Goal: Information Seeking & Learning: Learn about a topic

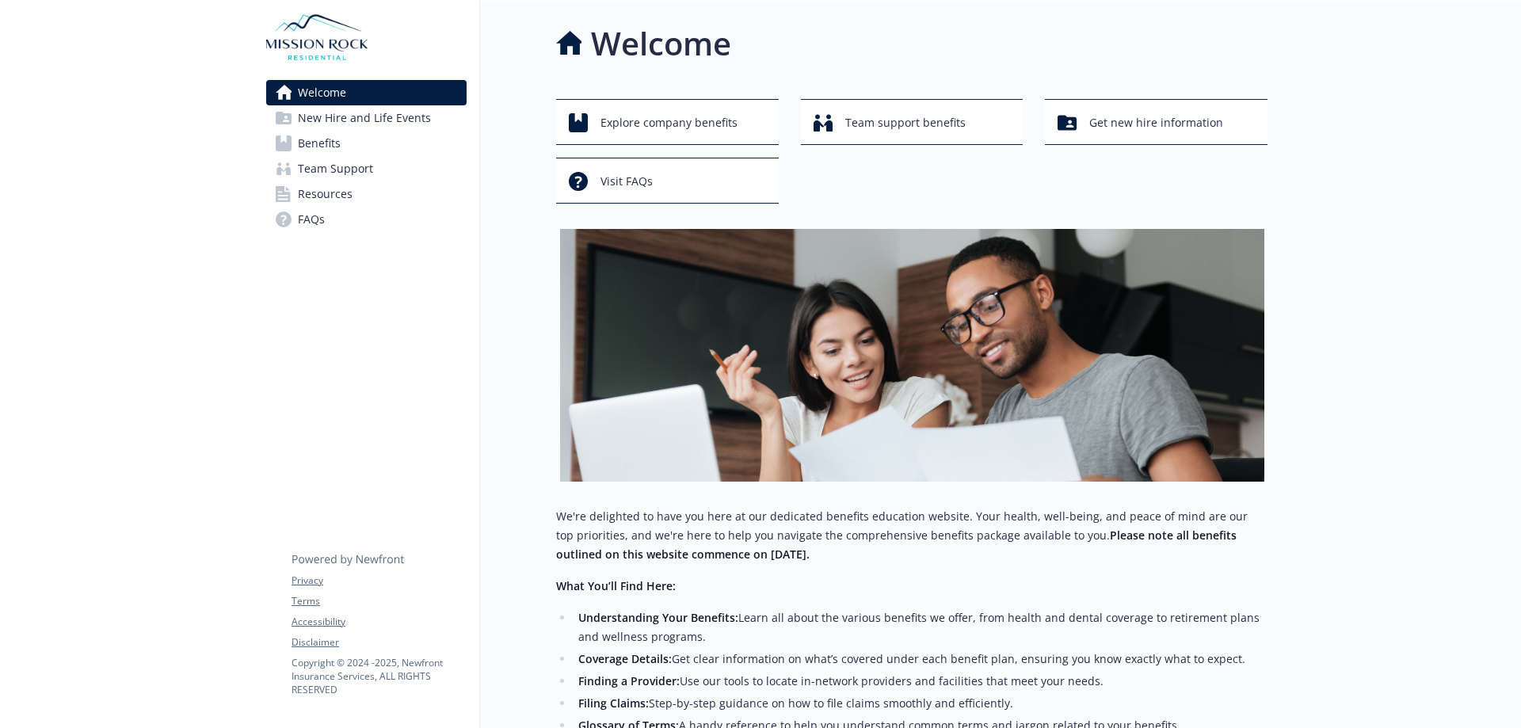
click at [317, 119] on span "New Hire and Life Events" at bounding box center [364, 117] width 133 height 25
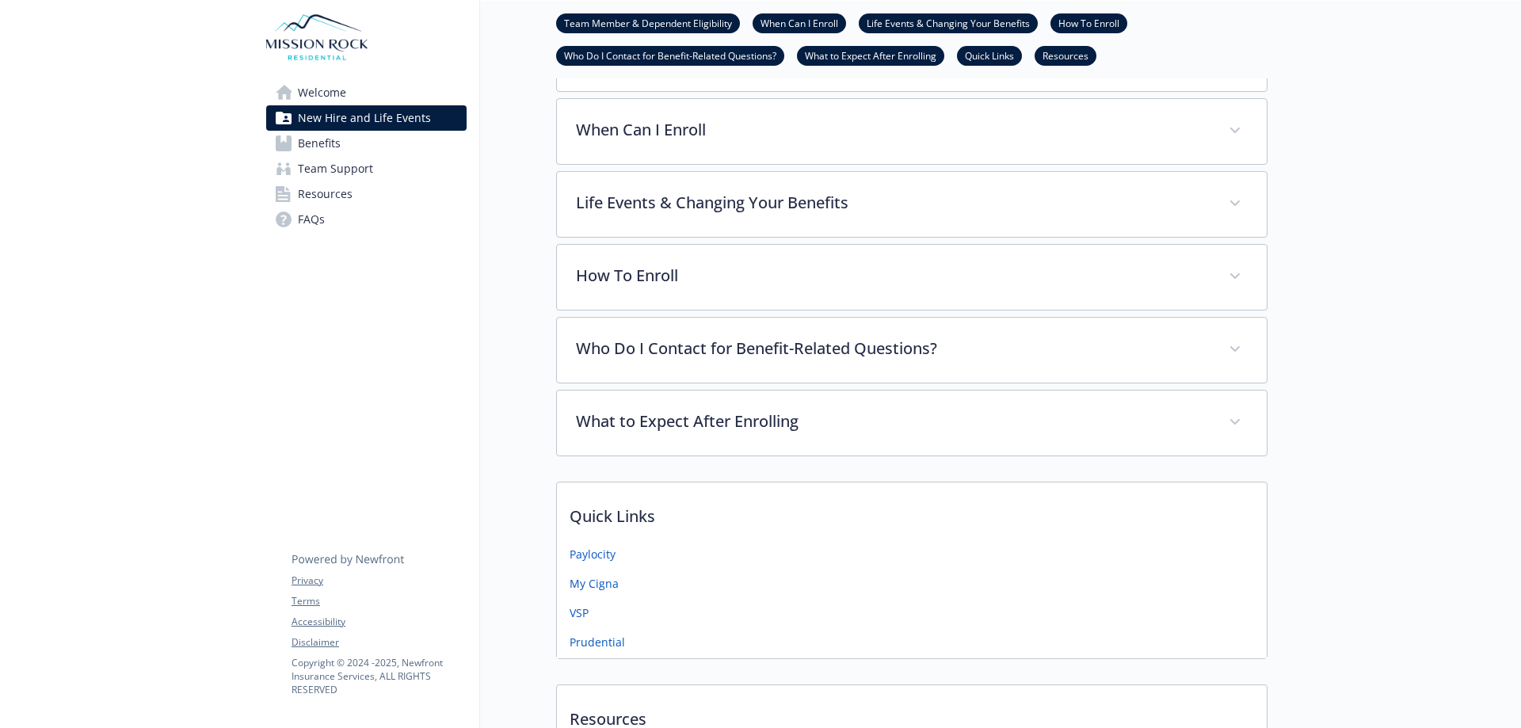
scroll to position [396, 0]
click at [310, 170] on span "Team Support" at bounding box center [335, 168] width 75 height 25
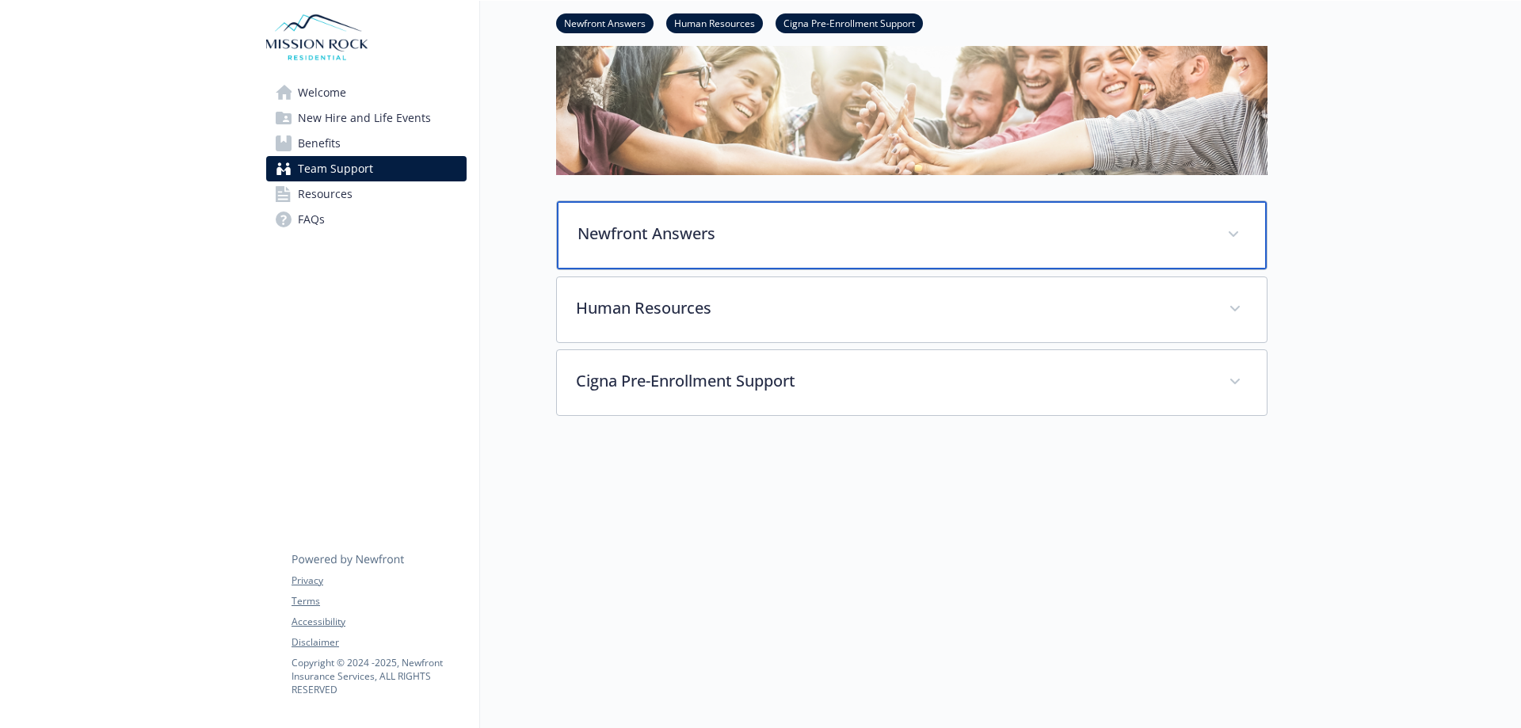
click at [1231, 222] on span at bounding box center [1233, 234] width 25 height 25
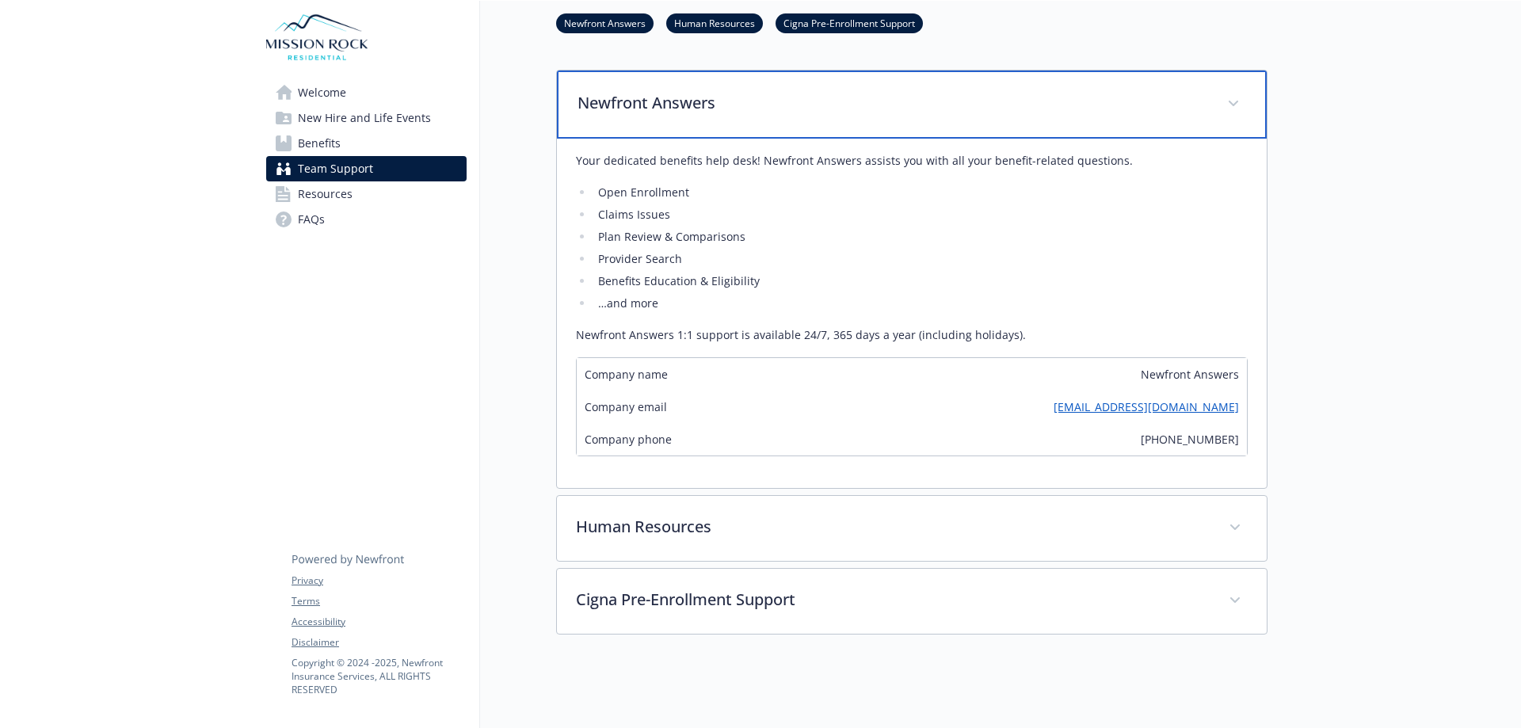
scroll to position [354, 0]
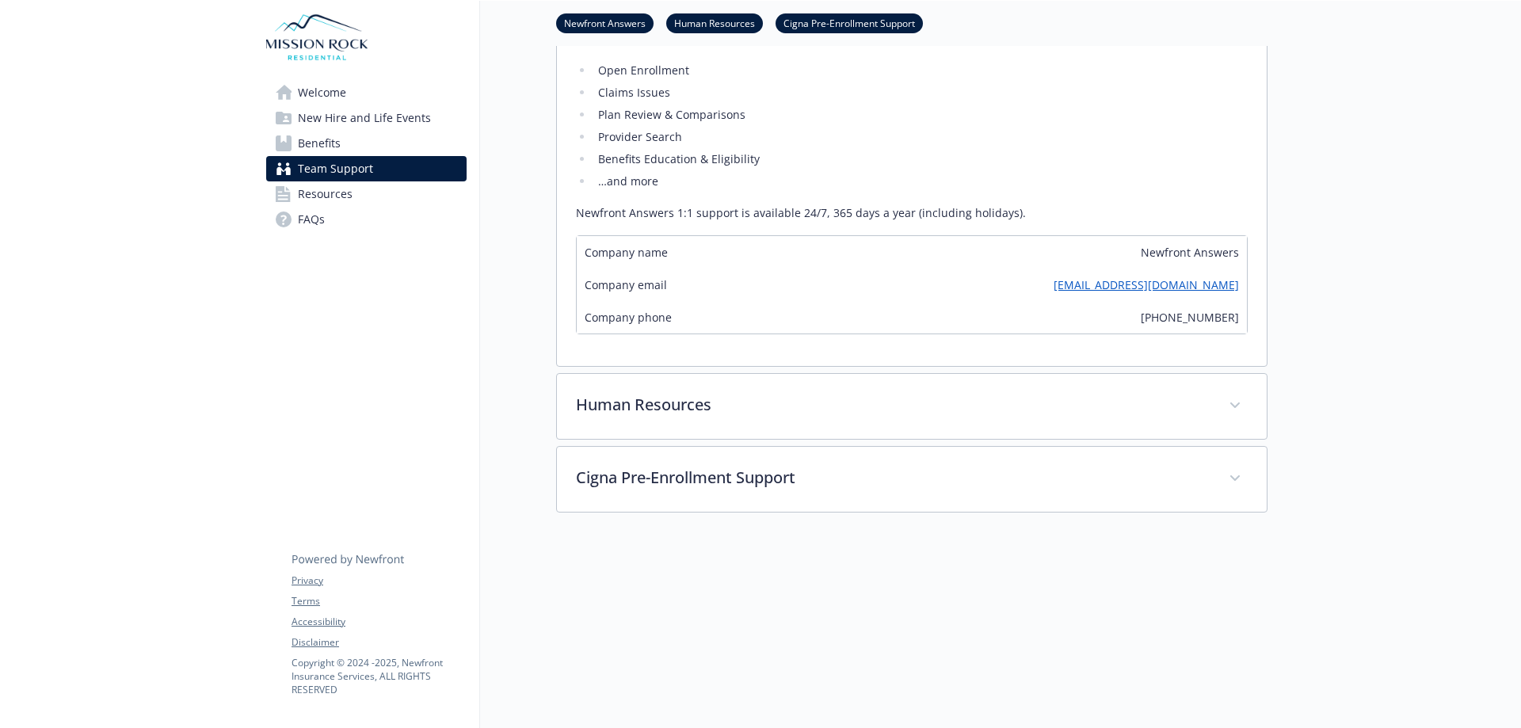
click at [319, 95] on span "Welcome" at bounding box center [322, 92] width 48 height 25
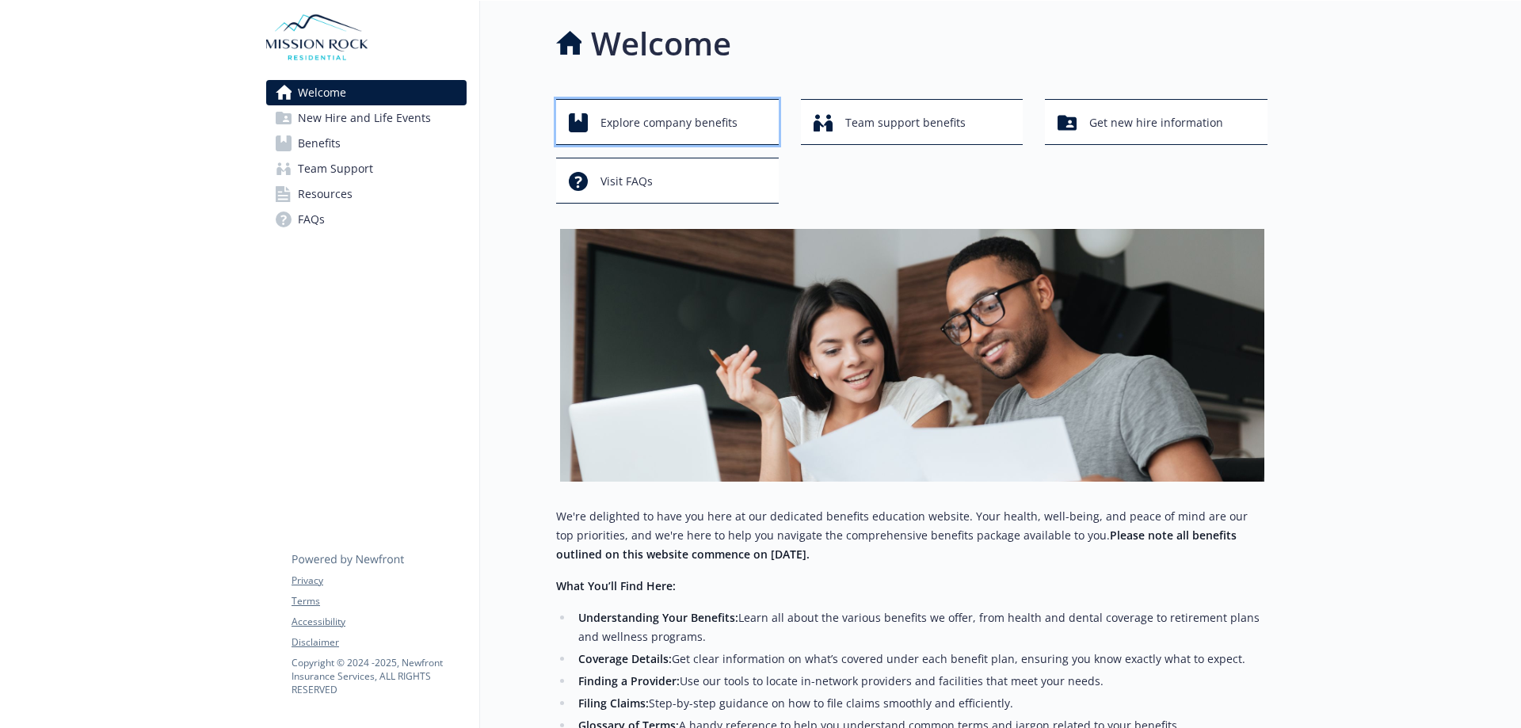
click at [636, 132] on span "Explore company benefits" at bounding box center [669, 123] width 137 height 30
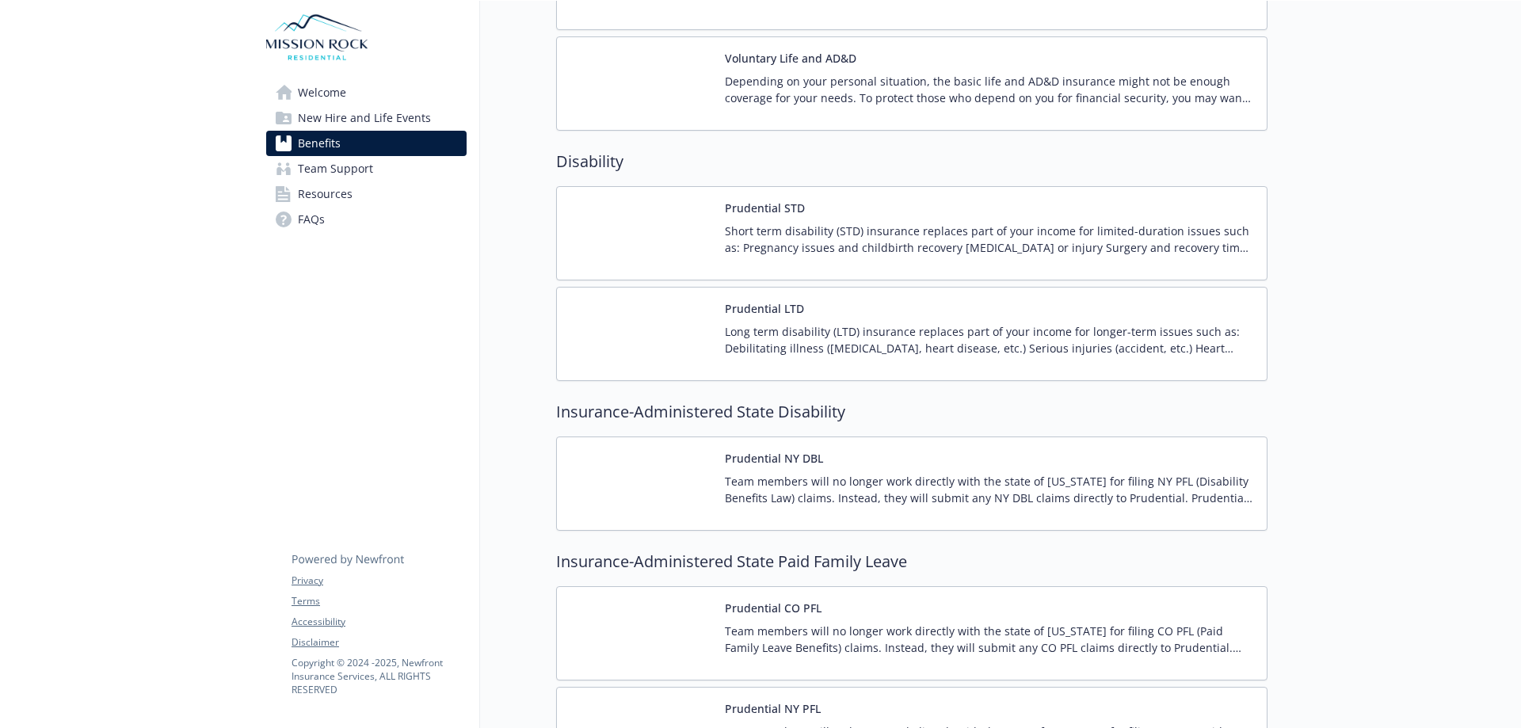
scroll to position [1109, 0]
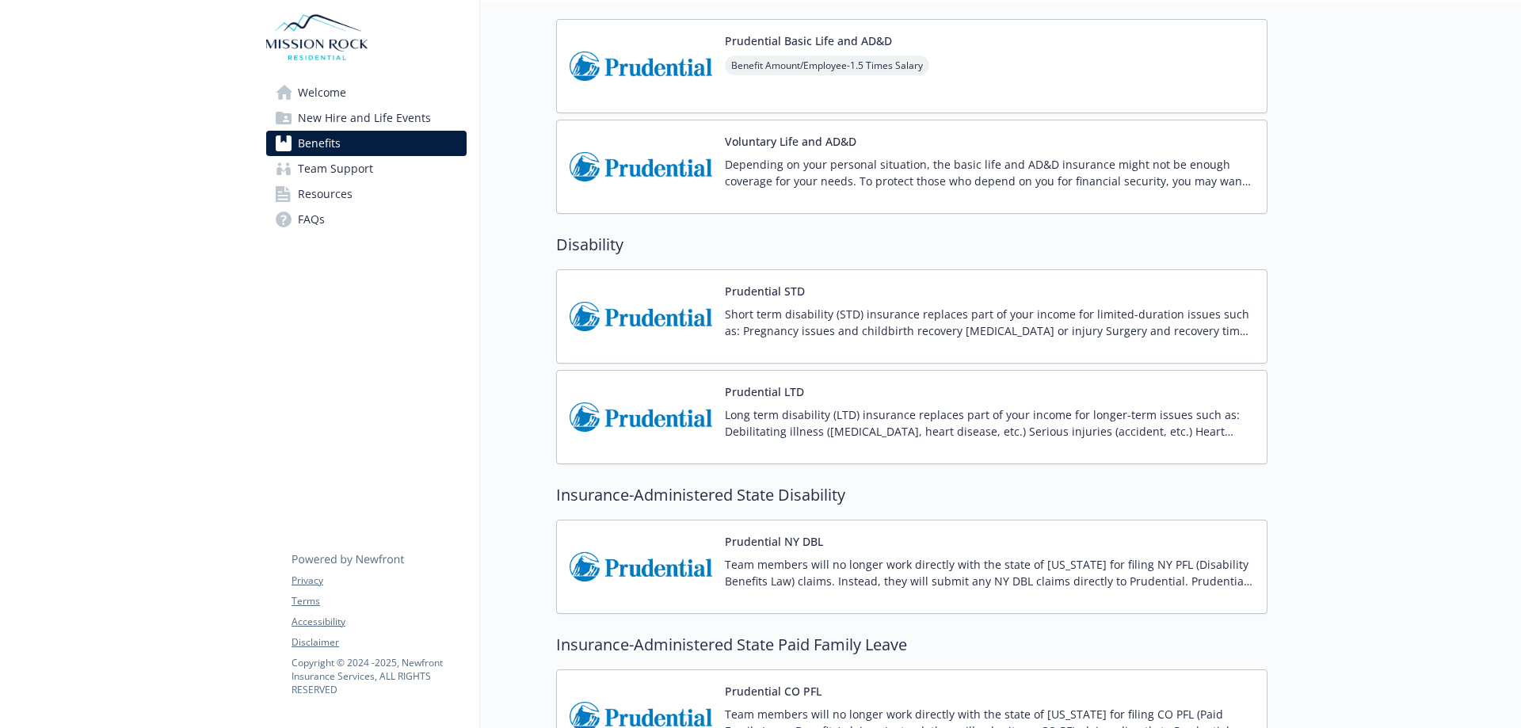
click at [893, 337] on p "Short term disability (STD) insurance replaces part of your income for limited-…" at bounding box center [989, 322] width 529 height 33
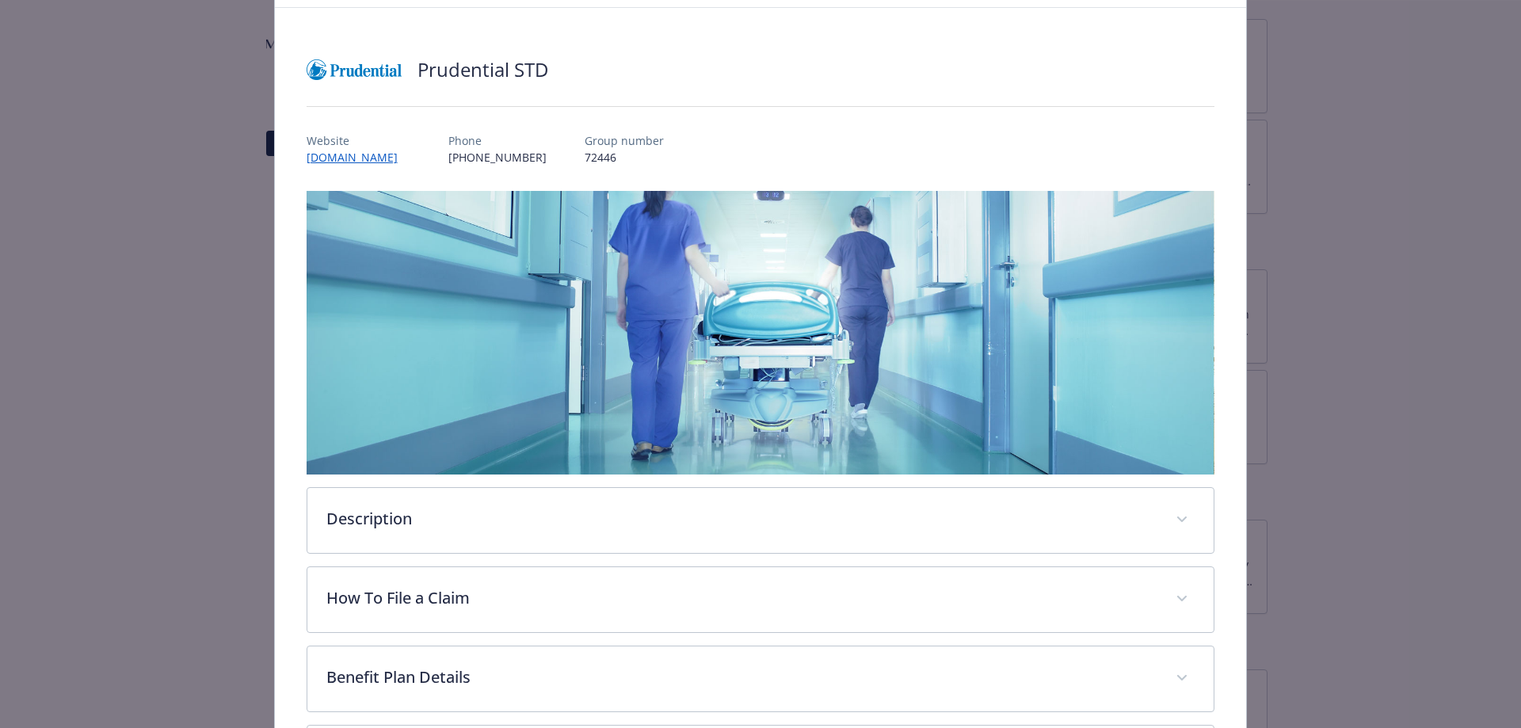
scroll to position [158, 0]
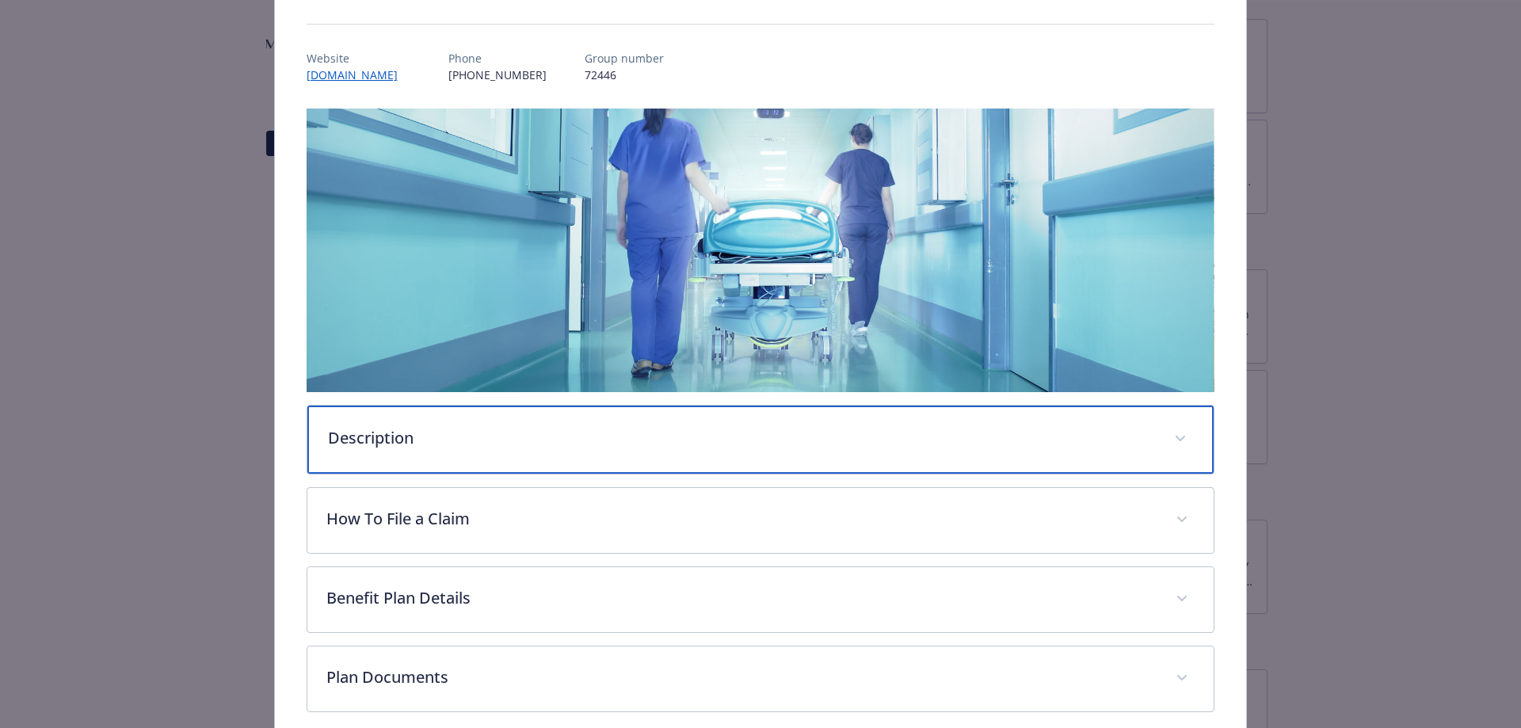
click at [1176, 436] on icon "details for plan Disability - Prudential STD - Short Term Disability (STD)" at bounding box center [1181, 439] width 10 height 6
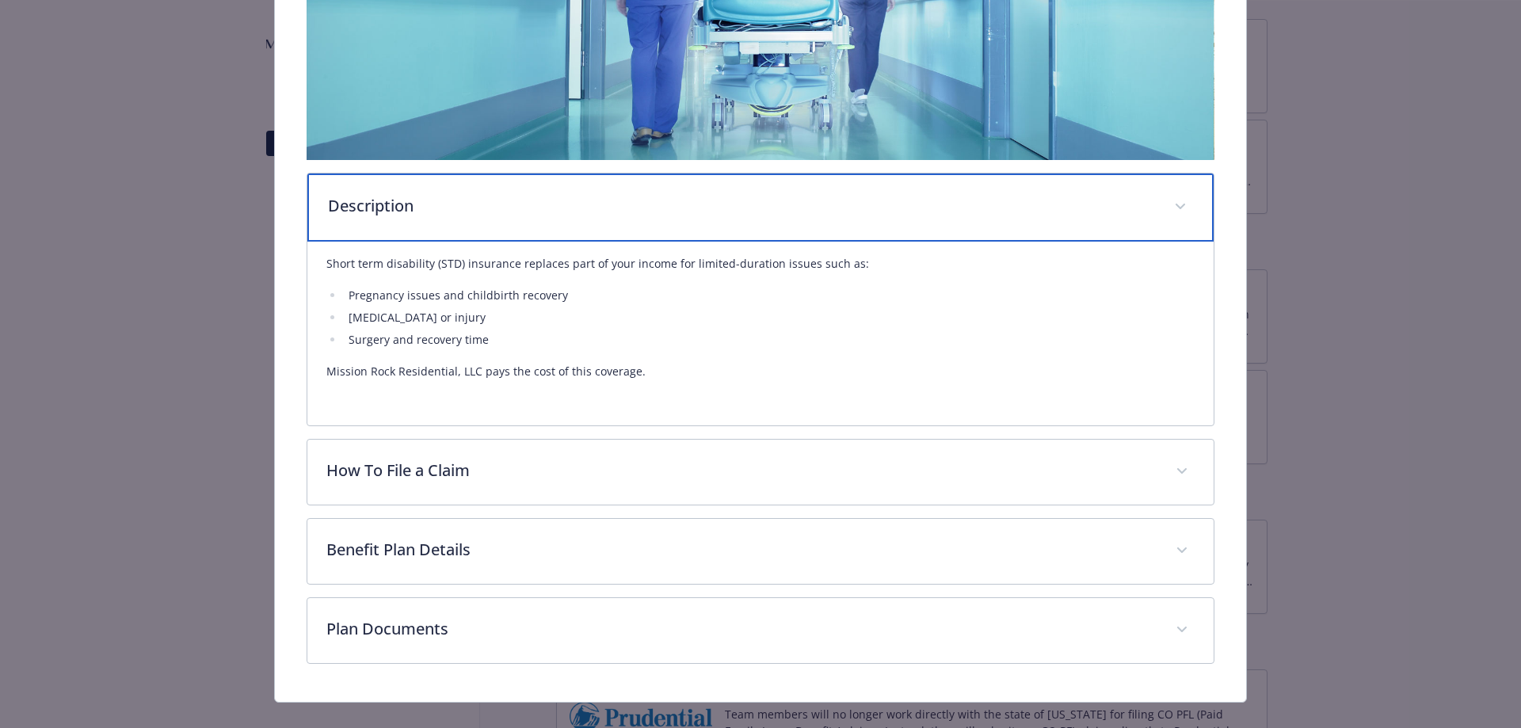
scroll to position [396, 0]
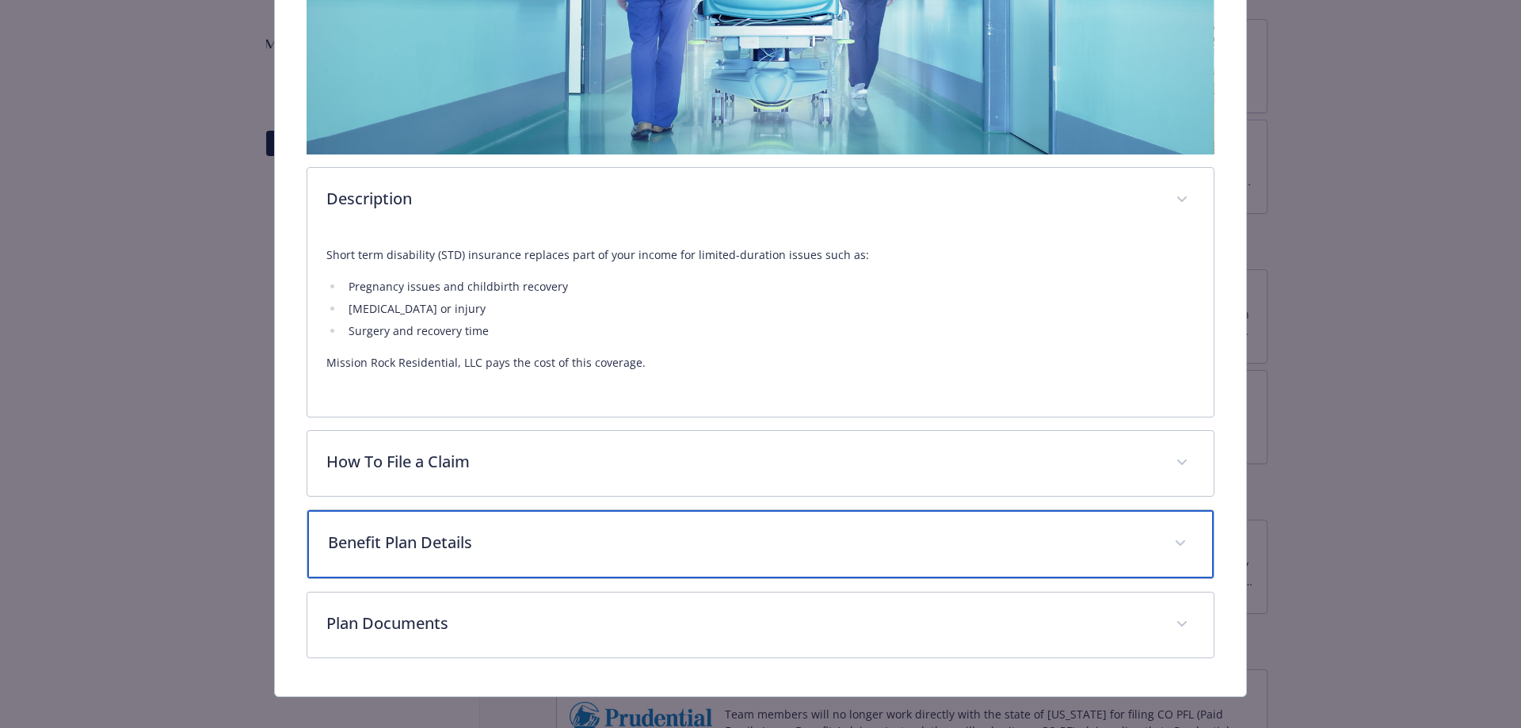
click at [515, 541] on p "Benefit Plan Details" at bounding box center [742, 543] width 828 height 24
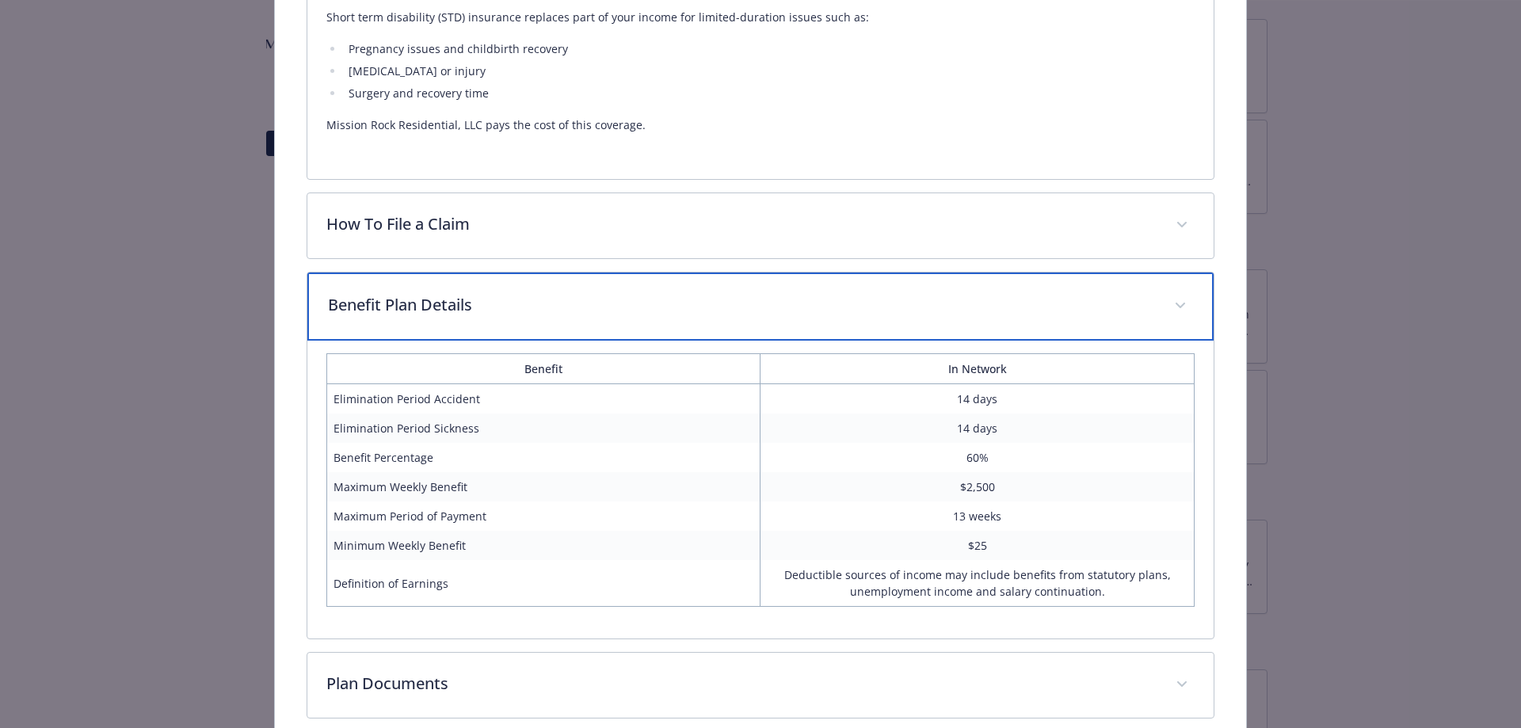
scroll to position [712, 0]
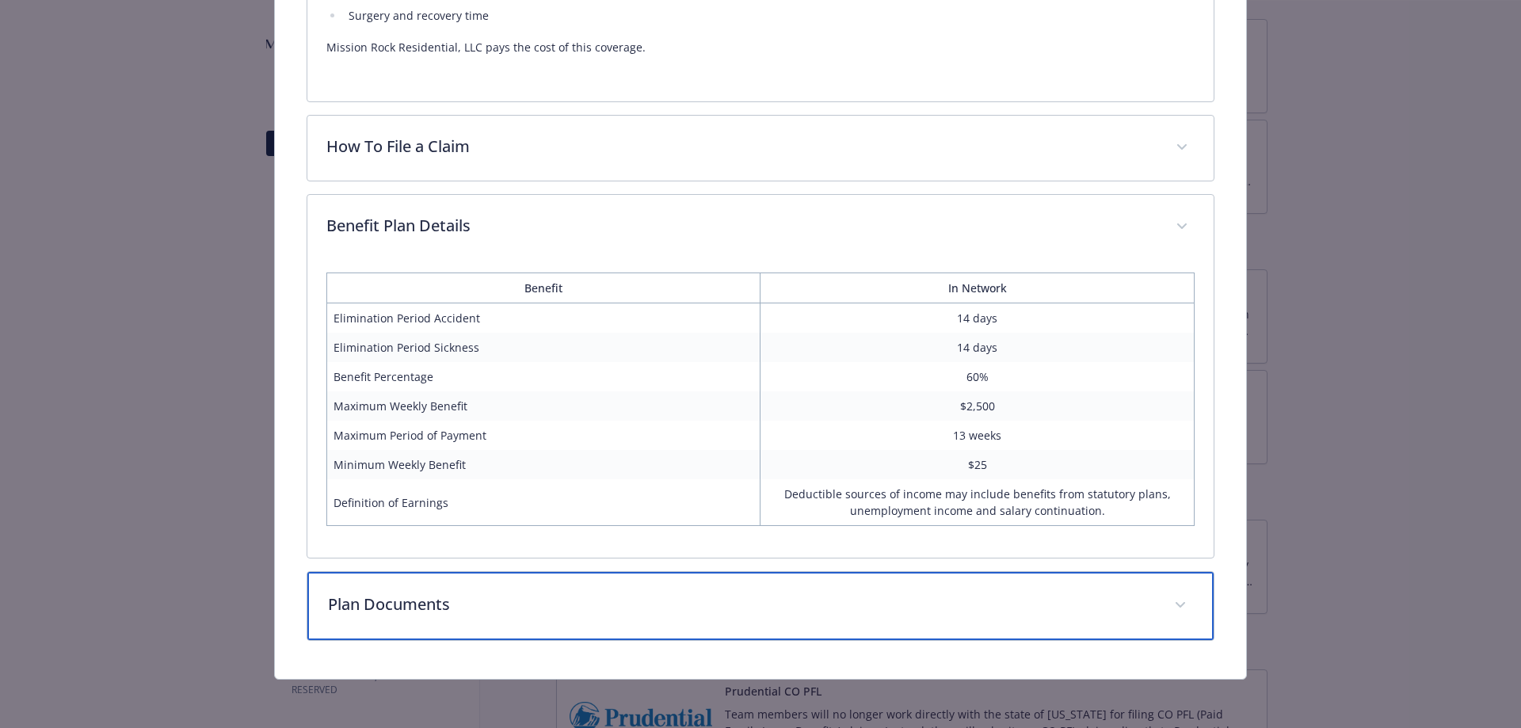
click at [1153, 600] on div "Plan Documents" at bounding box center [760, 606] width 907 height 68
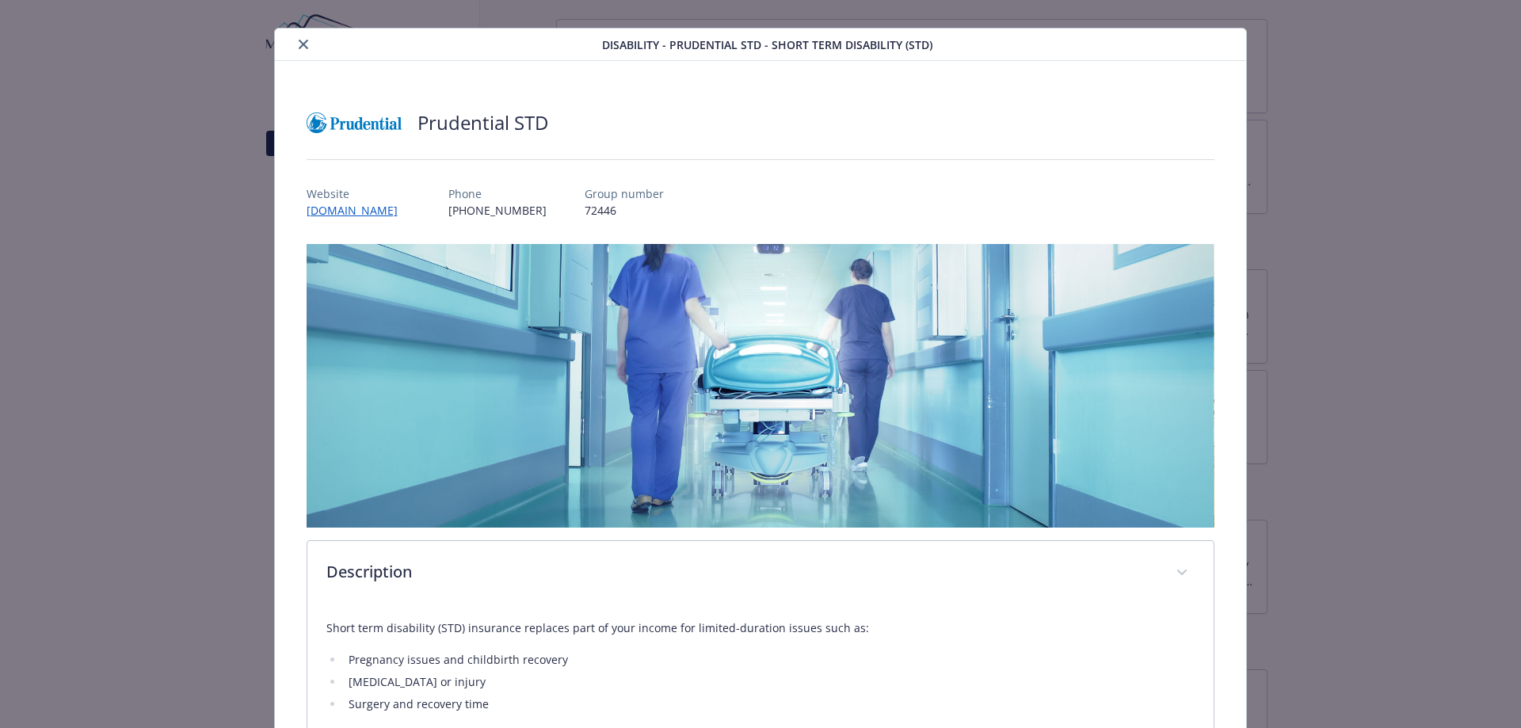
scroll to position [0, 0]
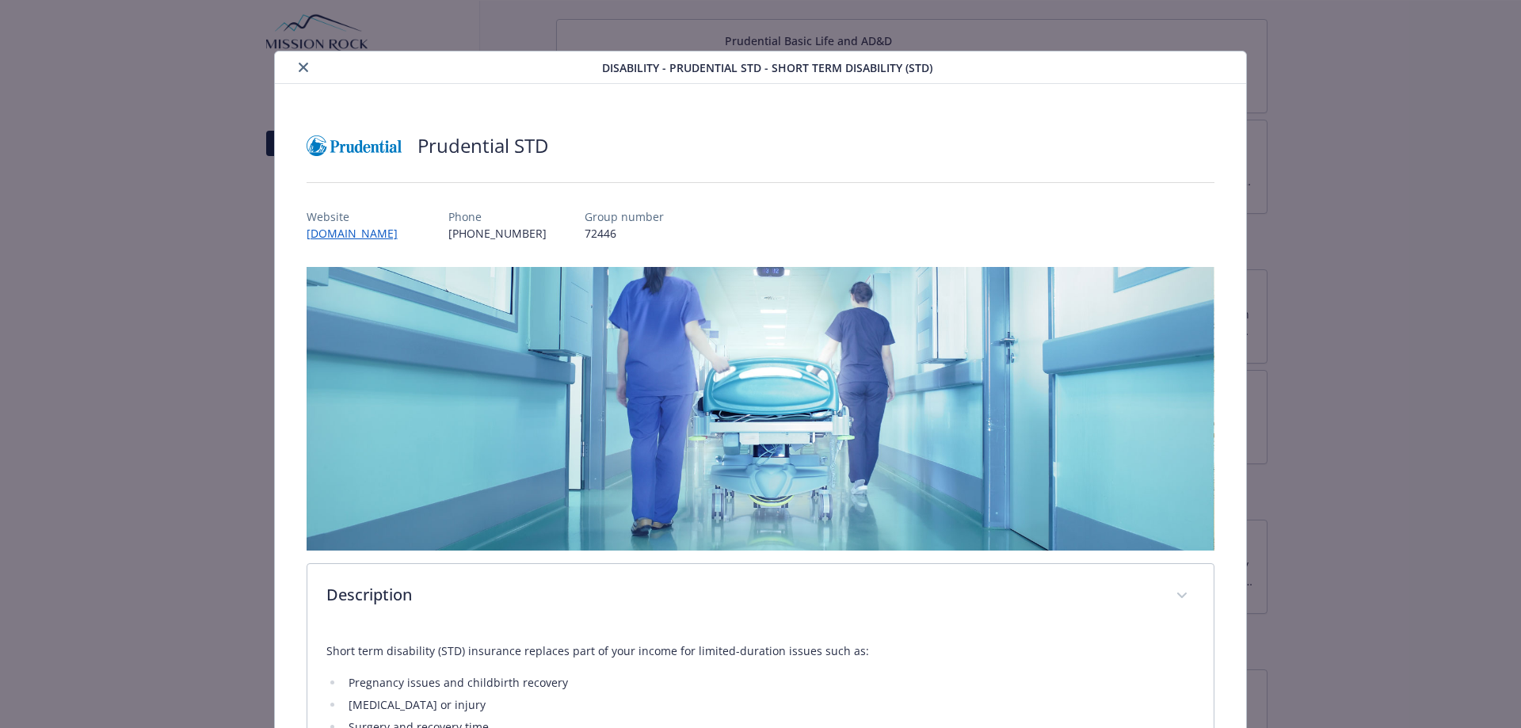
click at [301, 66] on icon "close" at bounding box center [304, 68] width 10 height 10
